Goal: Task Accomplishment & Management: Use online tool/utility

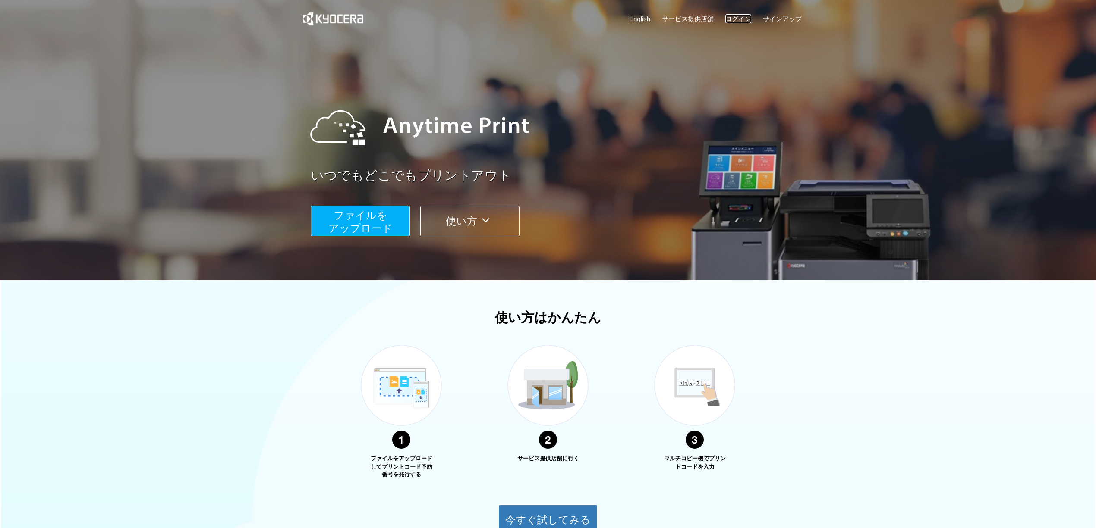
click at [747, 14] on link "ログイン" at bounding box center [738, 18] width 26 height 9
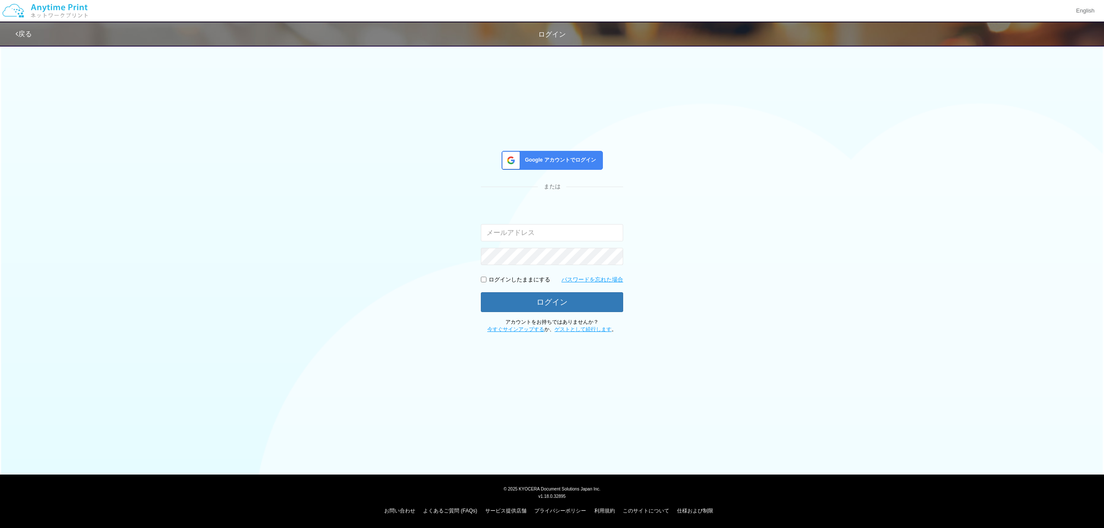
type input "[PERSON_NAME][EMAIL_ADDRESS][DOMAIN_NAME]"
click at [546, 162] on span "Google アカウントでログイン" at bounding box center [558, 160] width 75 height 7
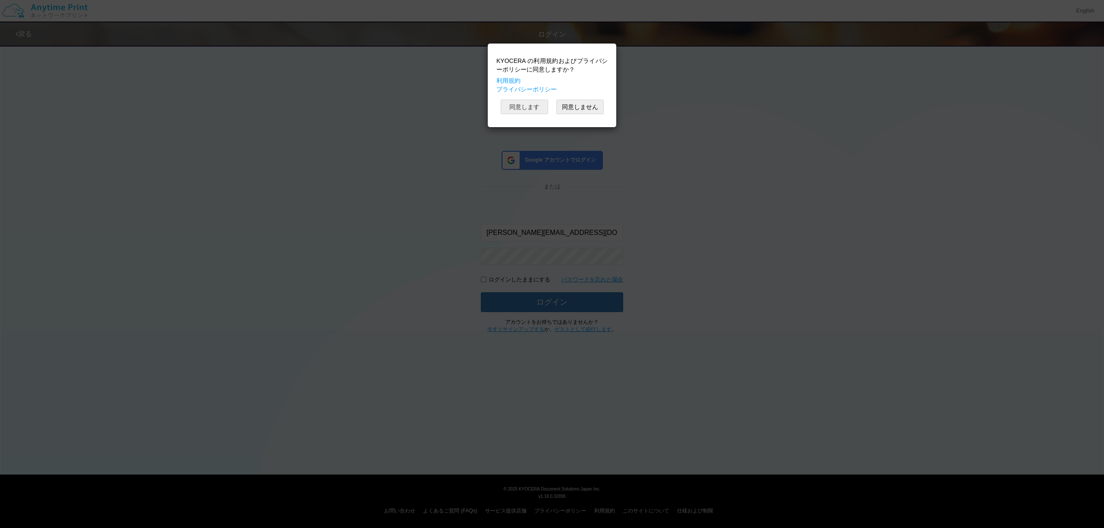
click at [534, 111] on button "同意します" at bounding box center [524, 107] width 47 height 15
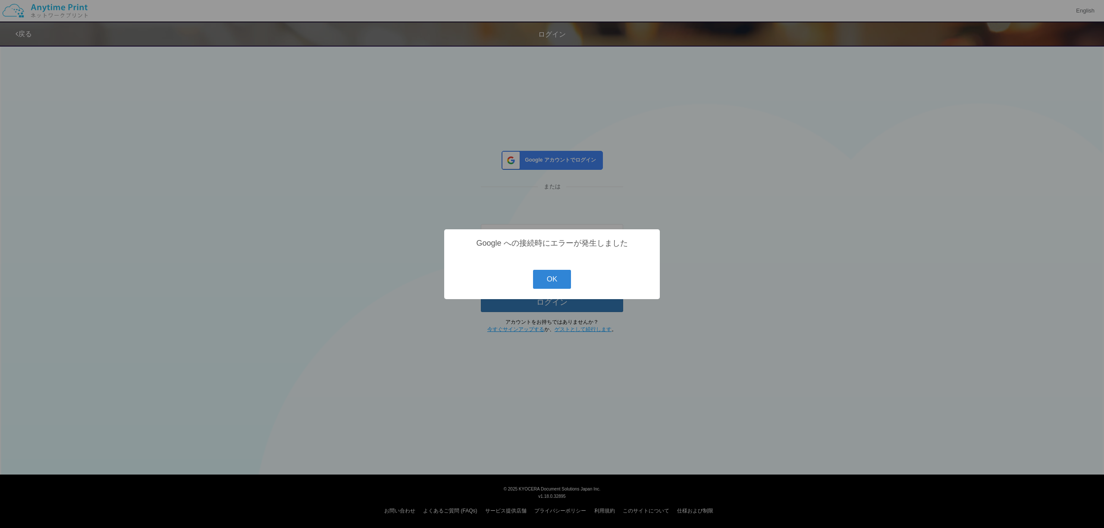
click at [747, 387] on div "? ! i Google への接続時にエラーが発生しました OK Cancel ×" at bounding box center [552, 264] width 1104 height 528
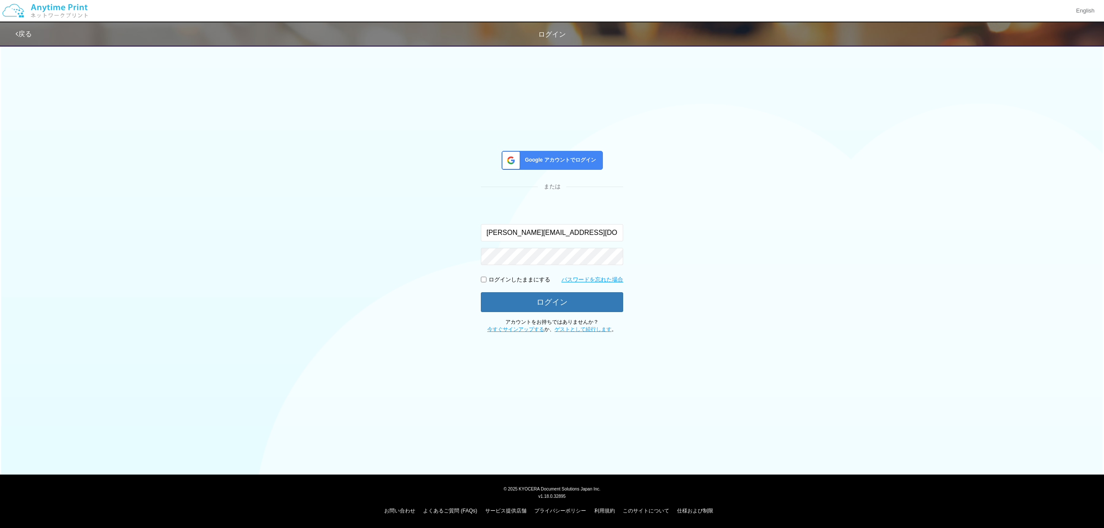
click at [580, 164] on span "Google アカウントでログイン" at bounding box center [558, 160] width 75 height 7
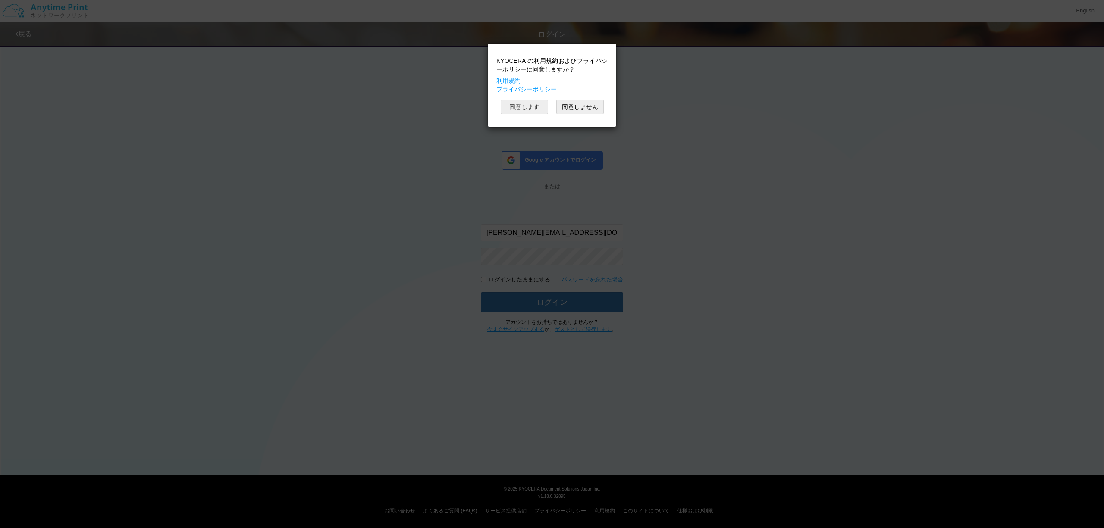
click at [525, 110] on button "同意します" at bounding box center [524, 107] width 47 height 15
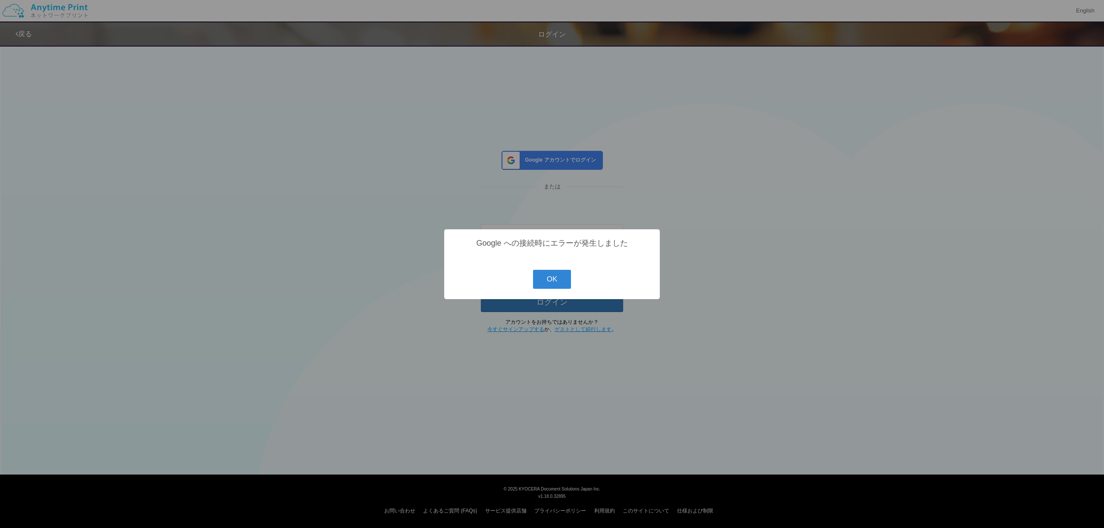
click at [312, 106] on div "? ! i Google への接続時にエラーが発生しました OK Cancel ×" at bounding box center [552, 264] width 1104 height 528
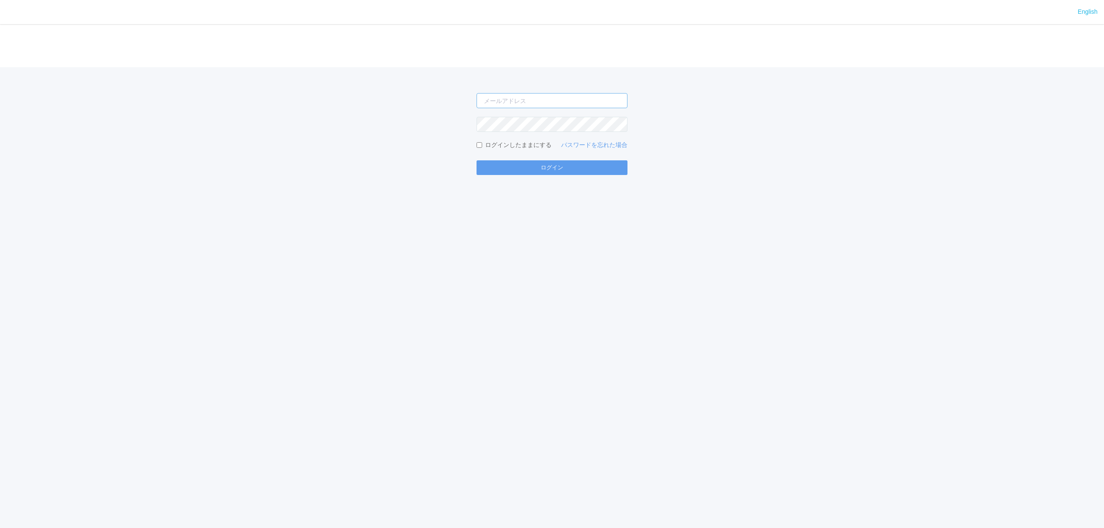
type input "[PERSON_NAME][EMAIL_ADDRESS][DOMAIN_NAME]"
click at [479, 254] on div "English ログイン keisuke.maruyama@dj.kyocera.com ログインしたままにする パスワードを忘れた場合 ログイン" at bounding box center [552, 264] width 1104 height 528
click at [518, 172] on button "ログイン" at bounding box center [552, 167] width 151 height 15
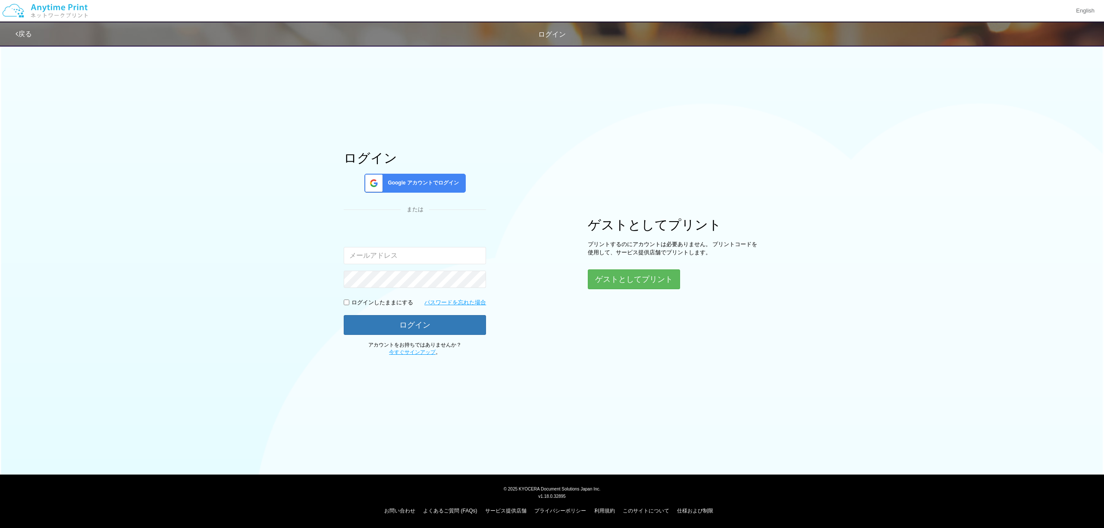
type input "[PERSON_NAME][EMAIL_ADDRESS][DOMAIN_NAME]"
click at [430, 187] on div "Google アカウントでログイン" at bounding box center [414, 183] width 101 height 19
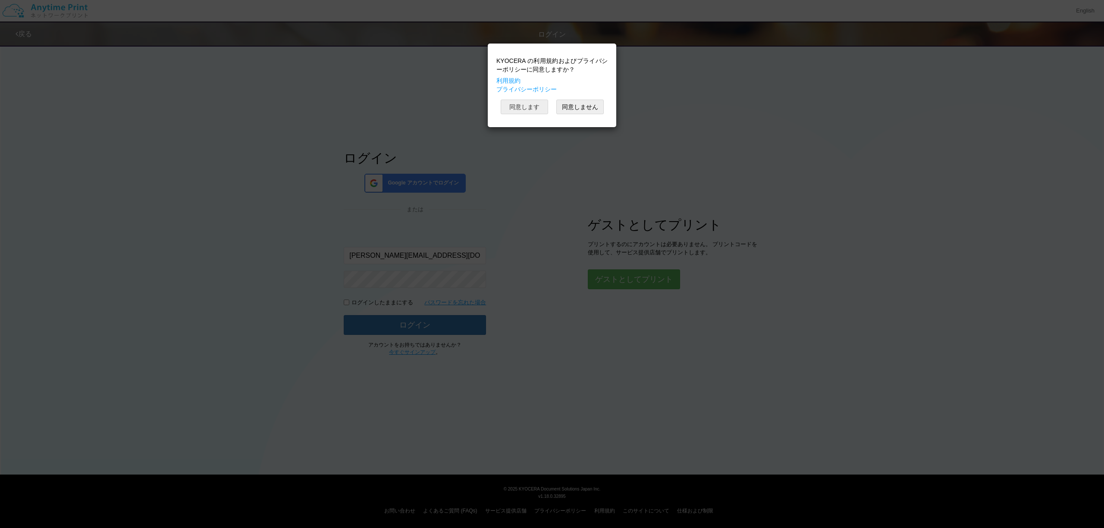
click at [539, 111] on button "同意します" at bounding box center [524, 107] width 47 height 15
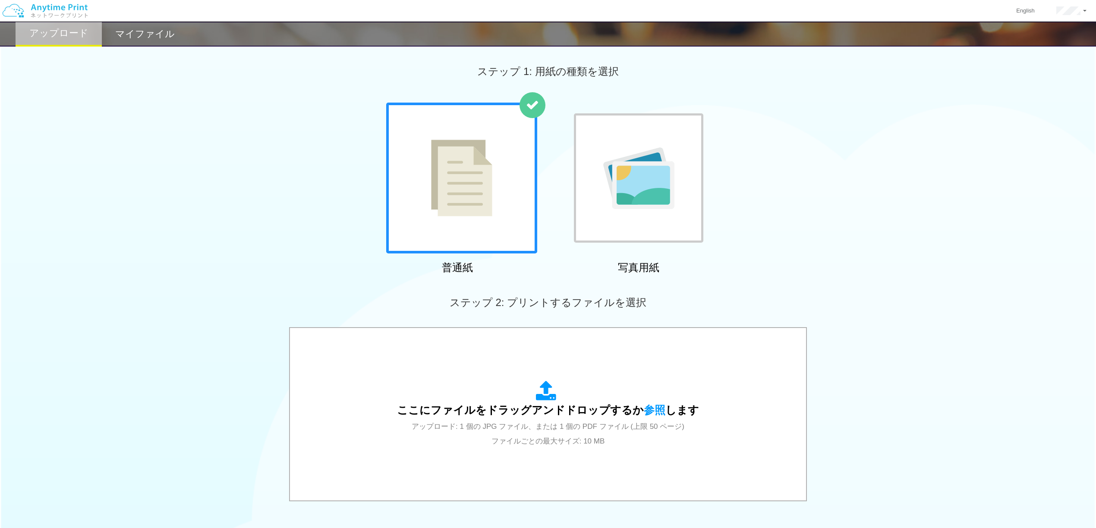
click at [67, 13] on img at bounding box center [45, 11] width 92 height 30
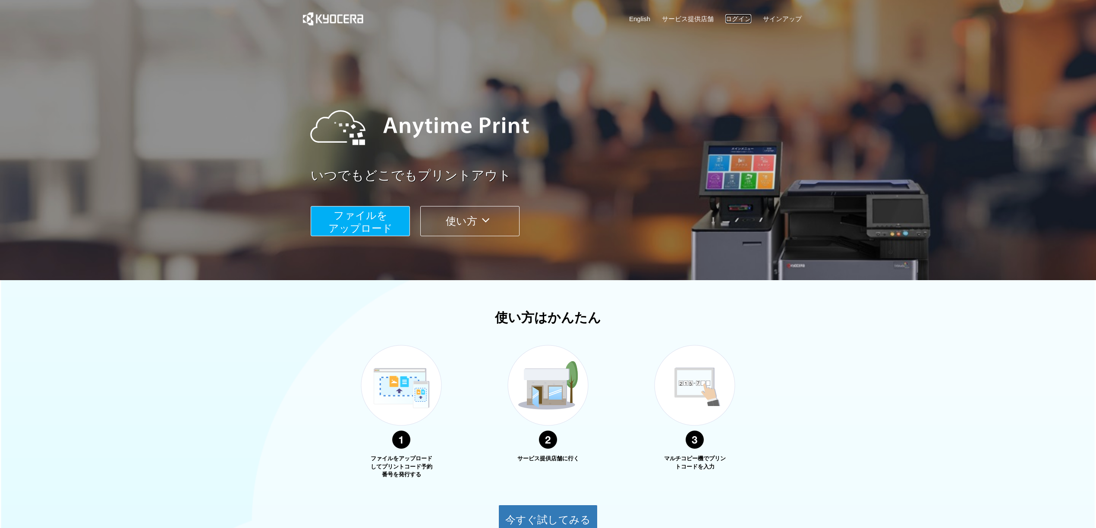
click at [741, 22] on link "ログイン" at bounding box center [738, 18] width 26 height 9
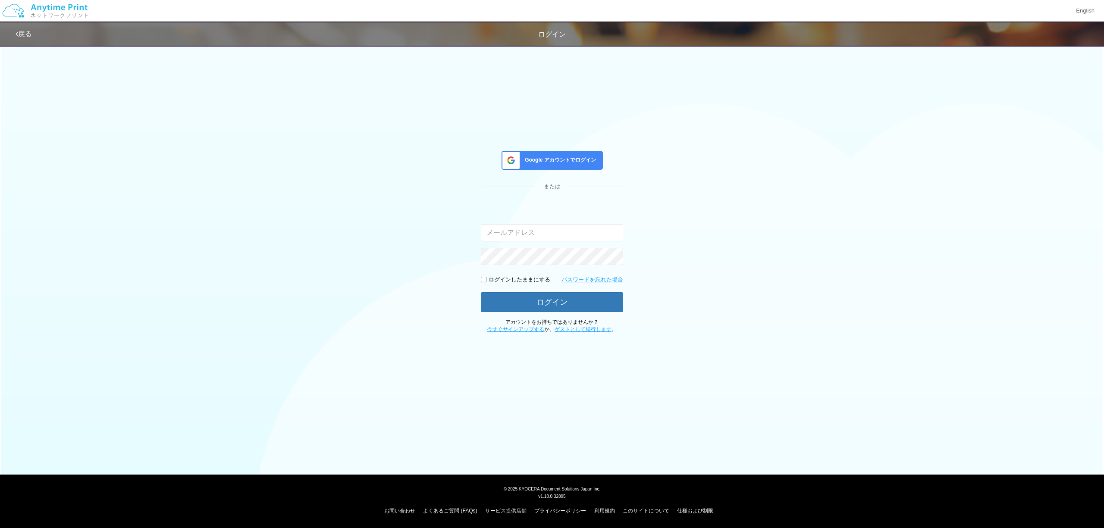
type input "[PERSON_NAME][EMAIL_ADDRESS][DOMAIN_NAME]"
click at [553, 166] on div "Google アカウントでログイン" at bounding box center [552, 160] width 101 height 19
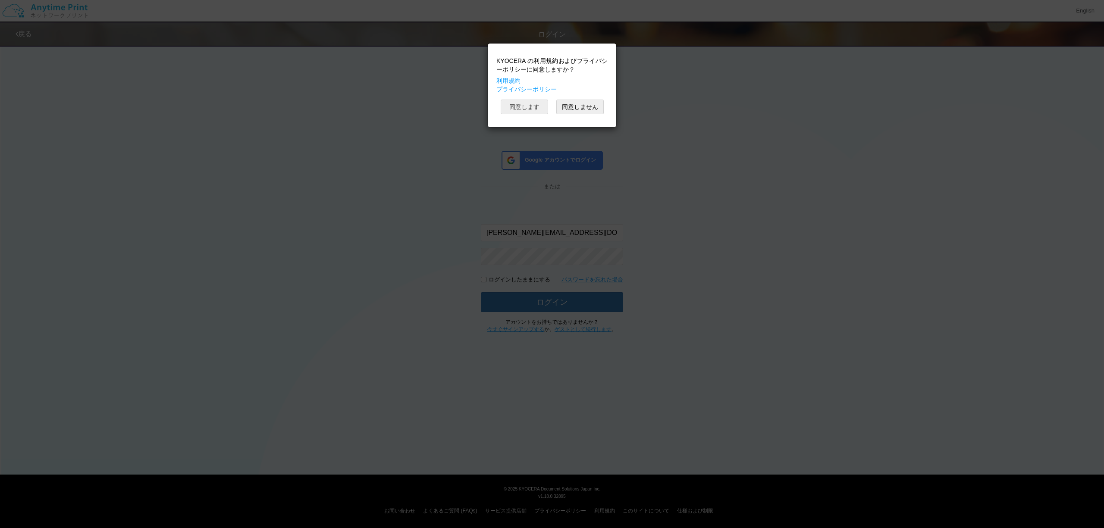
click at [534, 114] on button "同意します" at bounding box center [524, 107] width 47 height 15
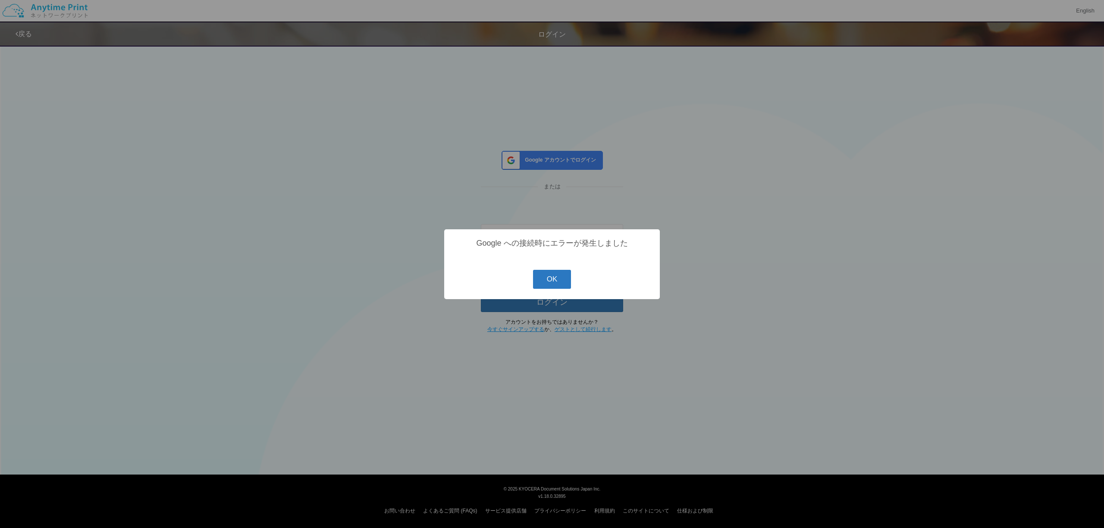
click at [561, 282] on button "OK" at bounding box center [552, 279] width 38 height 19
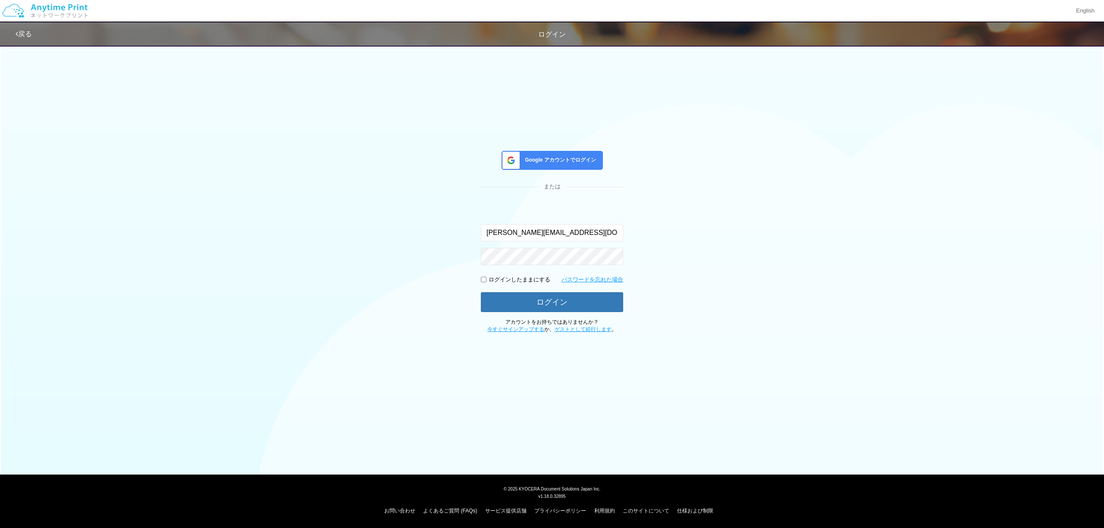
click at [570, 154] on div "Google アカウントでログイン" at bounding box center [552, 160] width 101 height 19
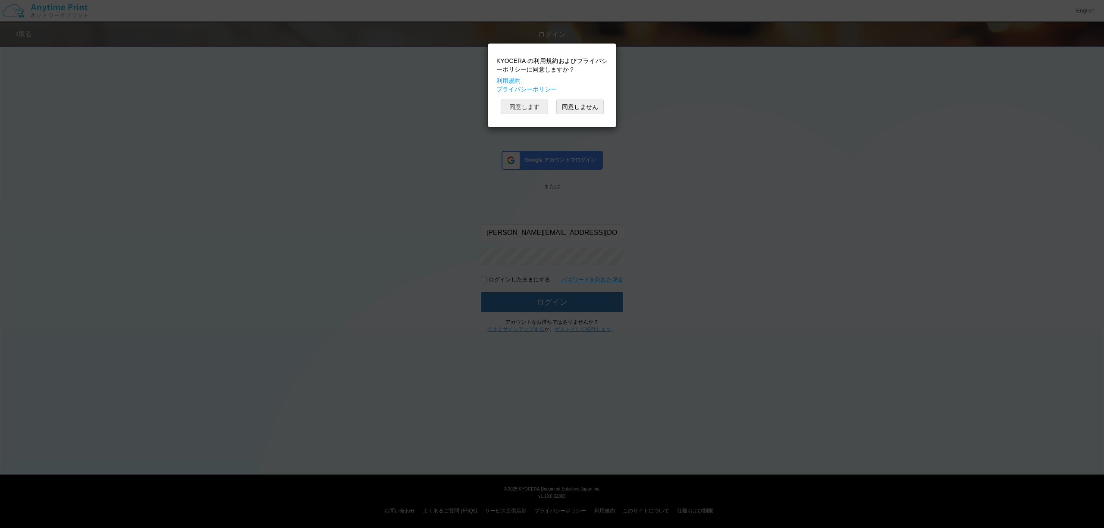
click at [530, 106] on button "同意します" at bounding box center [524, 107] width 47 height 15
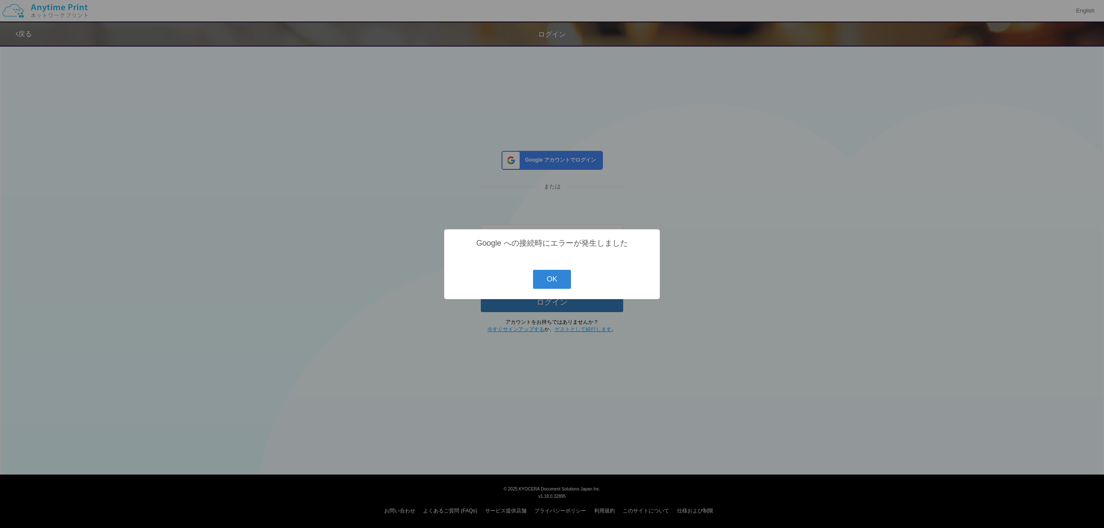
click at [550, 291] on div "? ! i Google への接続時にエラーが発生しました OK Cancel ×" at bounding box center [552, 264] width 216 height 70
click at [547, 281] on button "OK" at bounding box center [552, 279] width 38 height 19
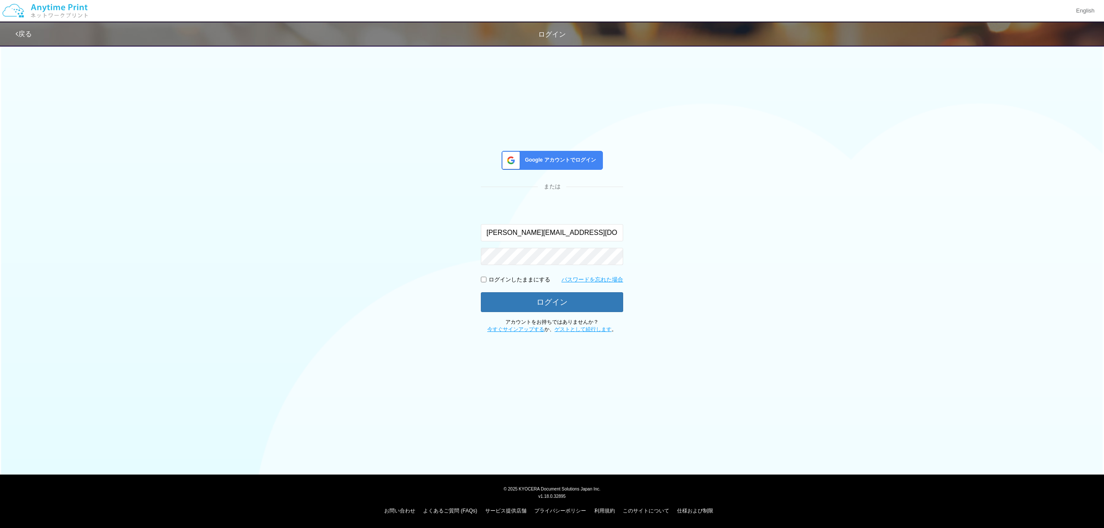
click at [125, 180] on div "Google アカウントでログイン または 入力されたメールアドレスまたはパスワードが正しくありません。 keisuke.maruyama@dj.kyocer…" at bounding box center [552, 187] width 1104 height 293
click at [258, 177] on div "Google アカウントでログイン または 入力されたメールアドレスまたはパスワードが正しくありません。 keisuke.maruyama@dj.kyocer…" at bounding box center [552, 187] width 1104 height 293
click at [249, 142] on div "Google アカウントでログイン または 入力されたメールアドレスまたはパスワードが正しくありません。 keisuke.maruyama@dj.kyocer…" at bounding box center [552, 187] width 1104 height 293
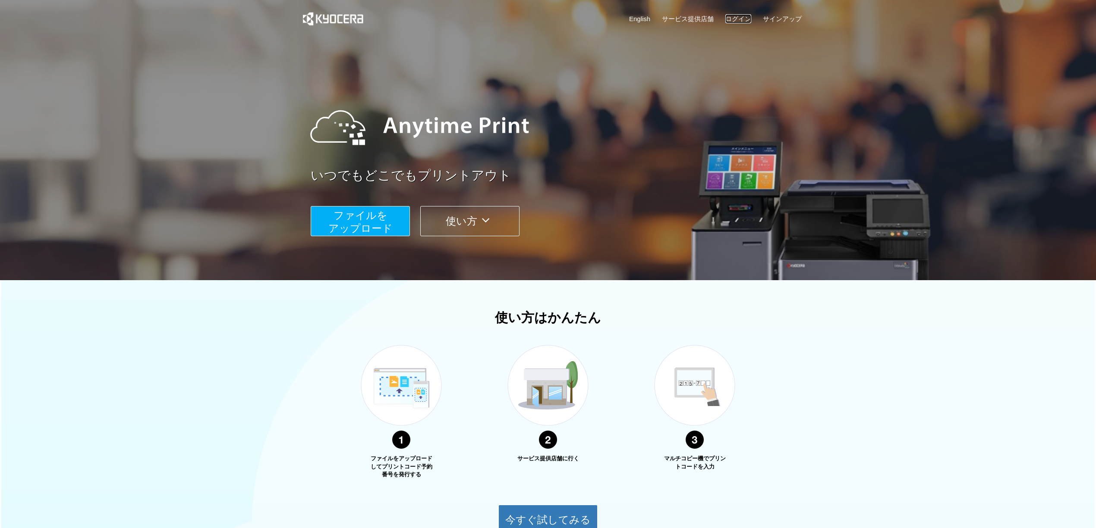
click at [729, 19] on link "ログイン" at bounding box center [738, 18] width 26 height 9
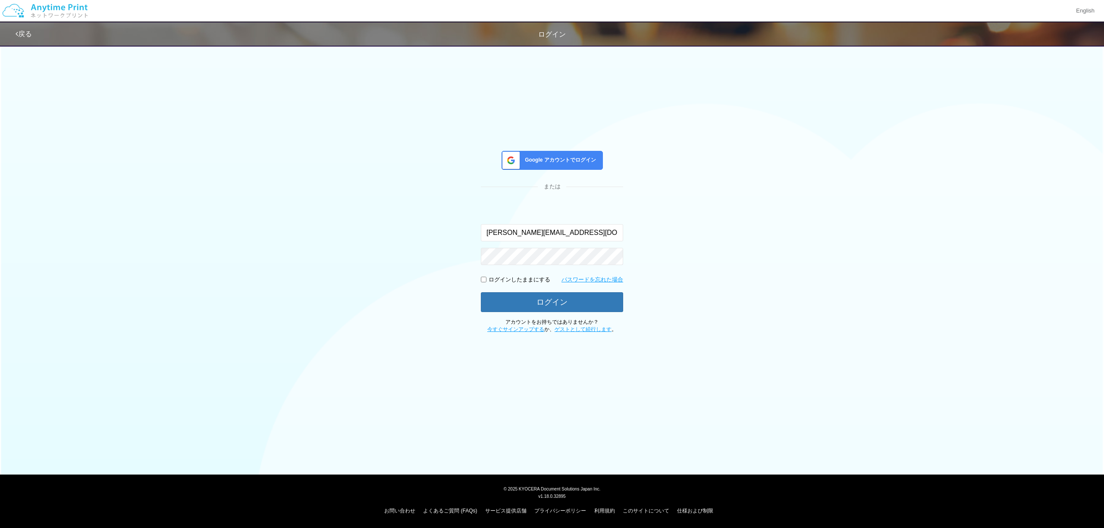
click at [580, 157] on span "Google アカウントでログイン" at bounding box center [558, 160] width 75 height 7
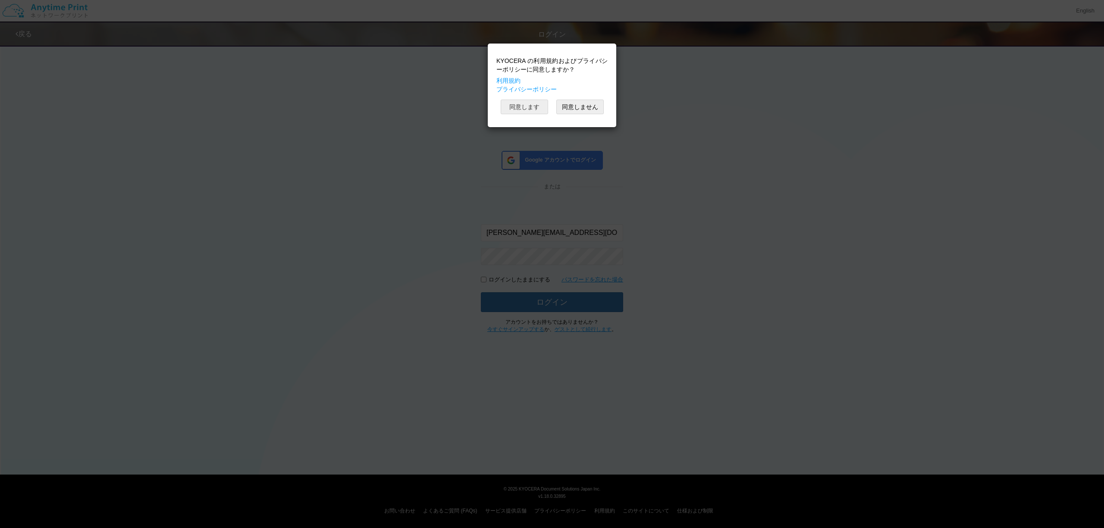
click at [532, 114] on button "同意します" at bounding box center [524, 107] width 47 height 15
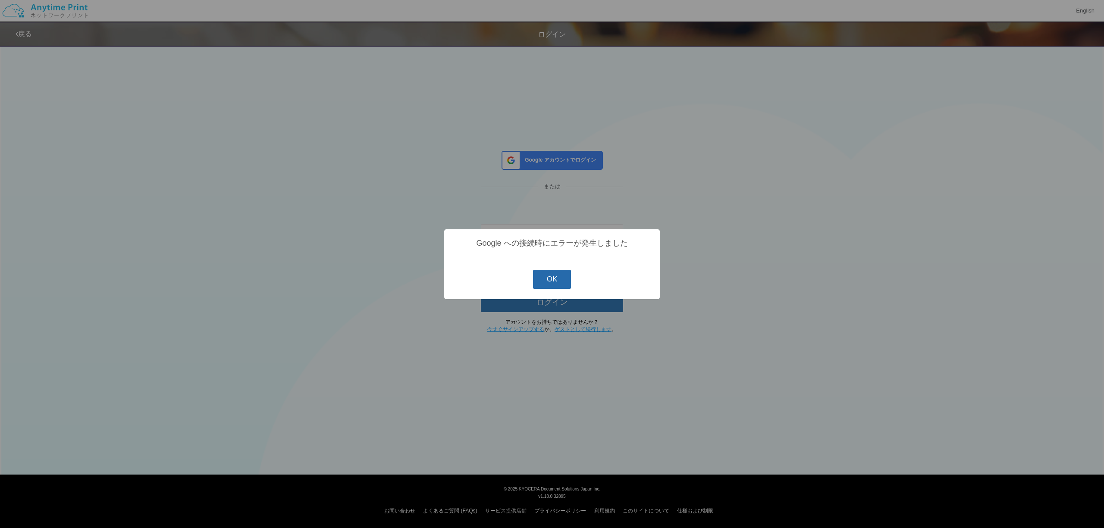
click at [548, 282] on button "OK" at bounding box center [552, 279] width 38 height 19
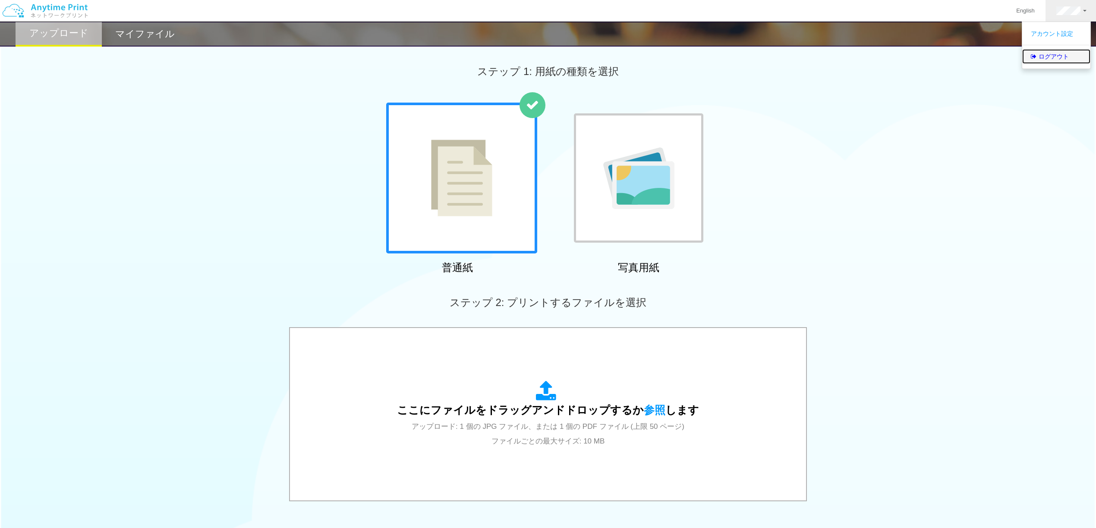
click at [1045, 59] on link "ログアウト" at bounding box center [1056, 56] width 68 height 15
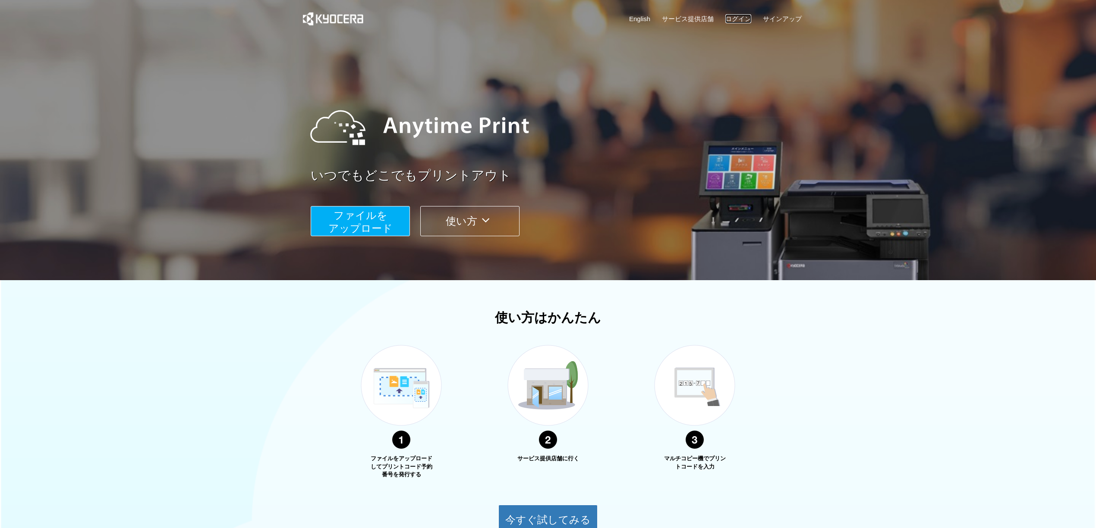
click at [729, 20] on link "ログイン" at bounding box center [738, 18] width 26 height 9
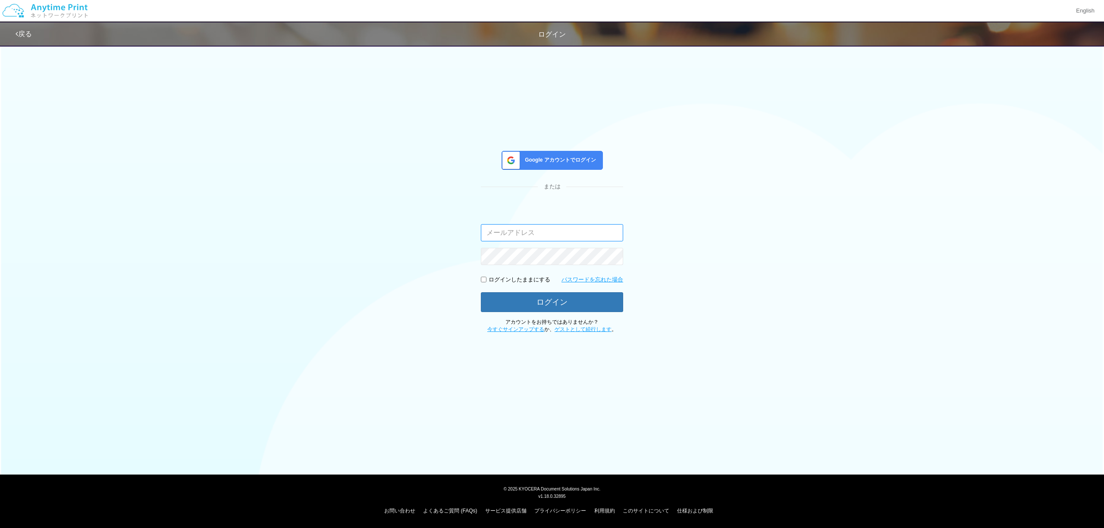
type input "[PERSON_NAME][EMAIL_ADDRESS][DOMAIN_NAME]"
click at [521, 161] on div "Google アカウントでログイン" at bounding box center [552, 160] width 101 height 19
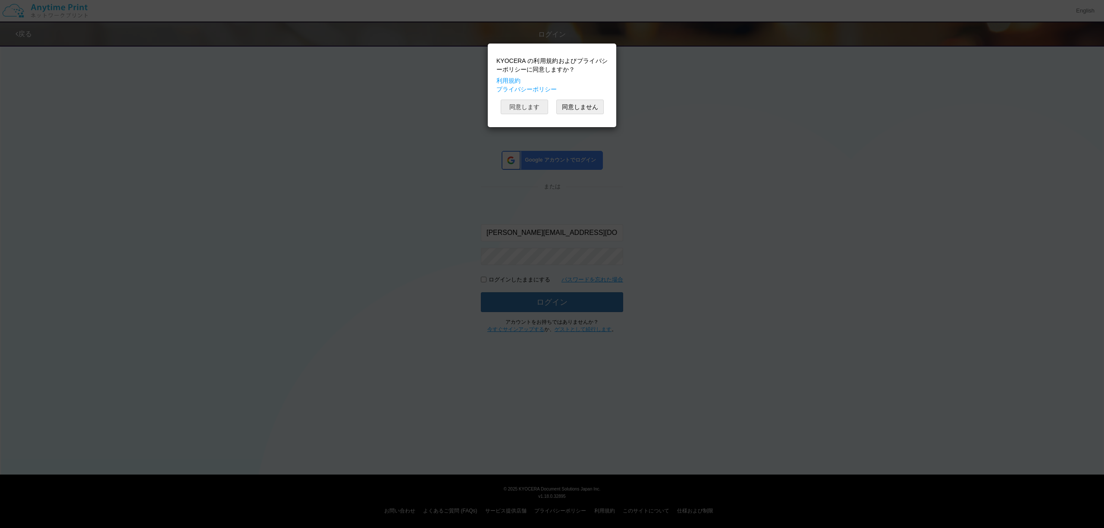
click at [522, 107] on button "同意します" at bounding box center [524, 107] width 47 height 15
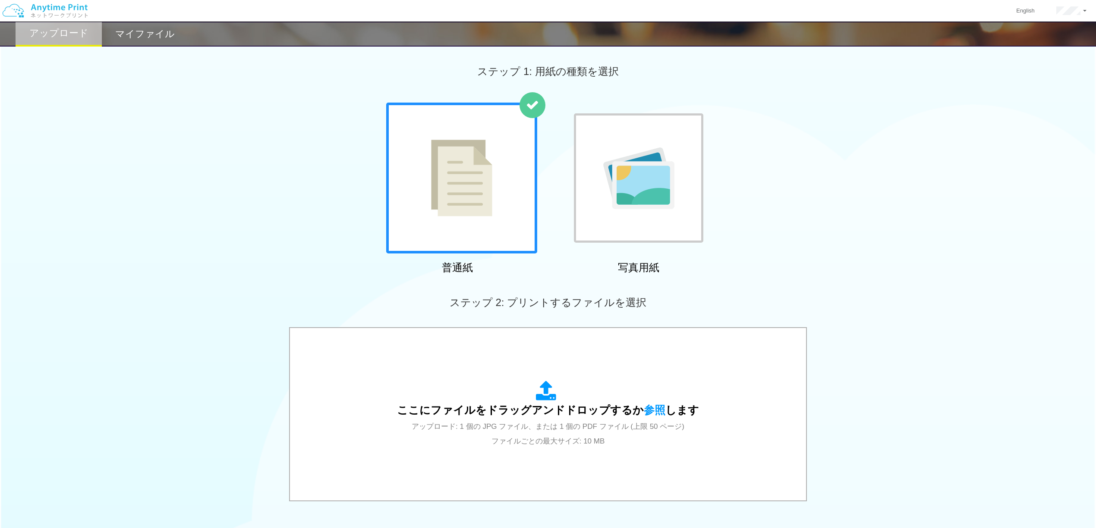
click at [264, 306] on div "ステップ 2: プリントするファイルを選択" at bounding box center [548, 302] width 1096 height 49
